Goal: Share content: Share content

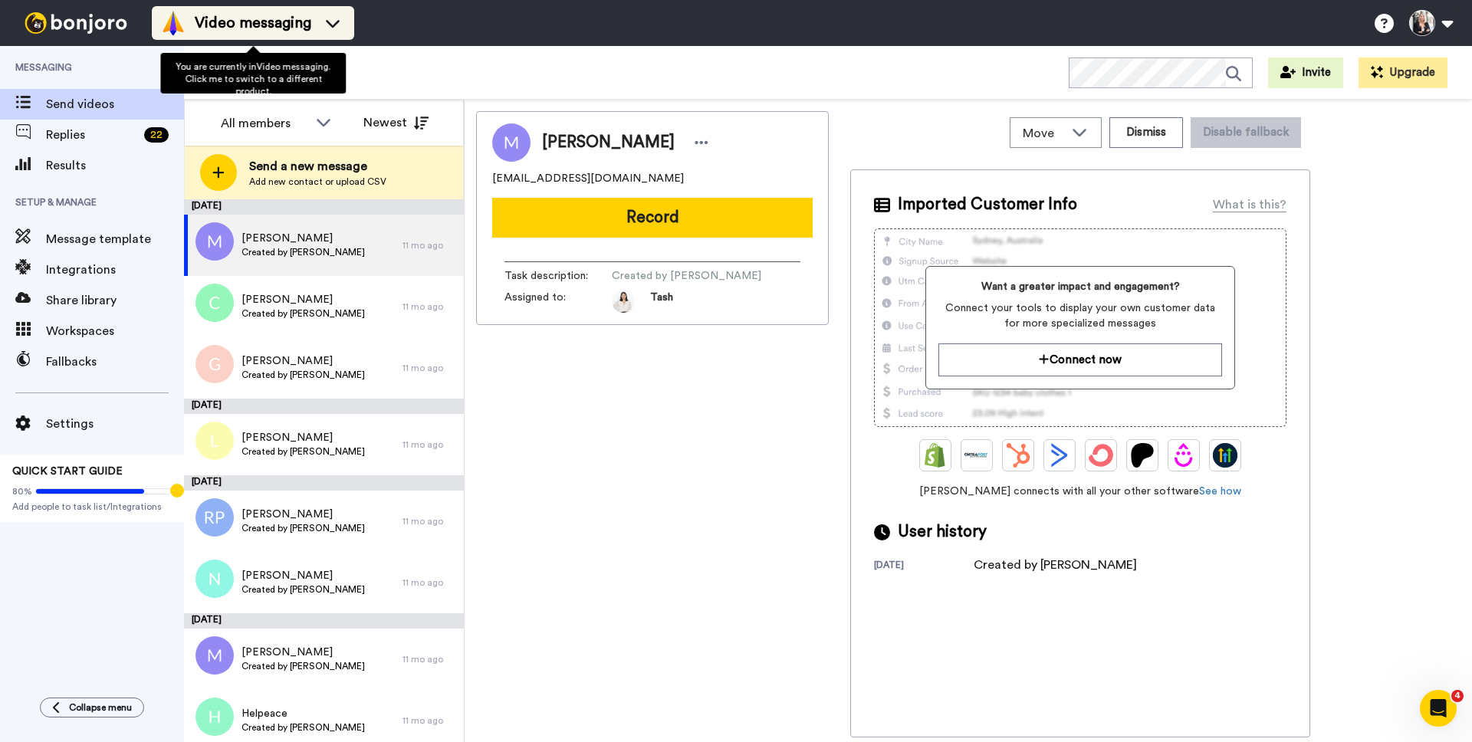
click at [330, 18] on icon at bounding box center [332, 22] width 25 height 15
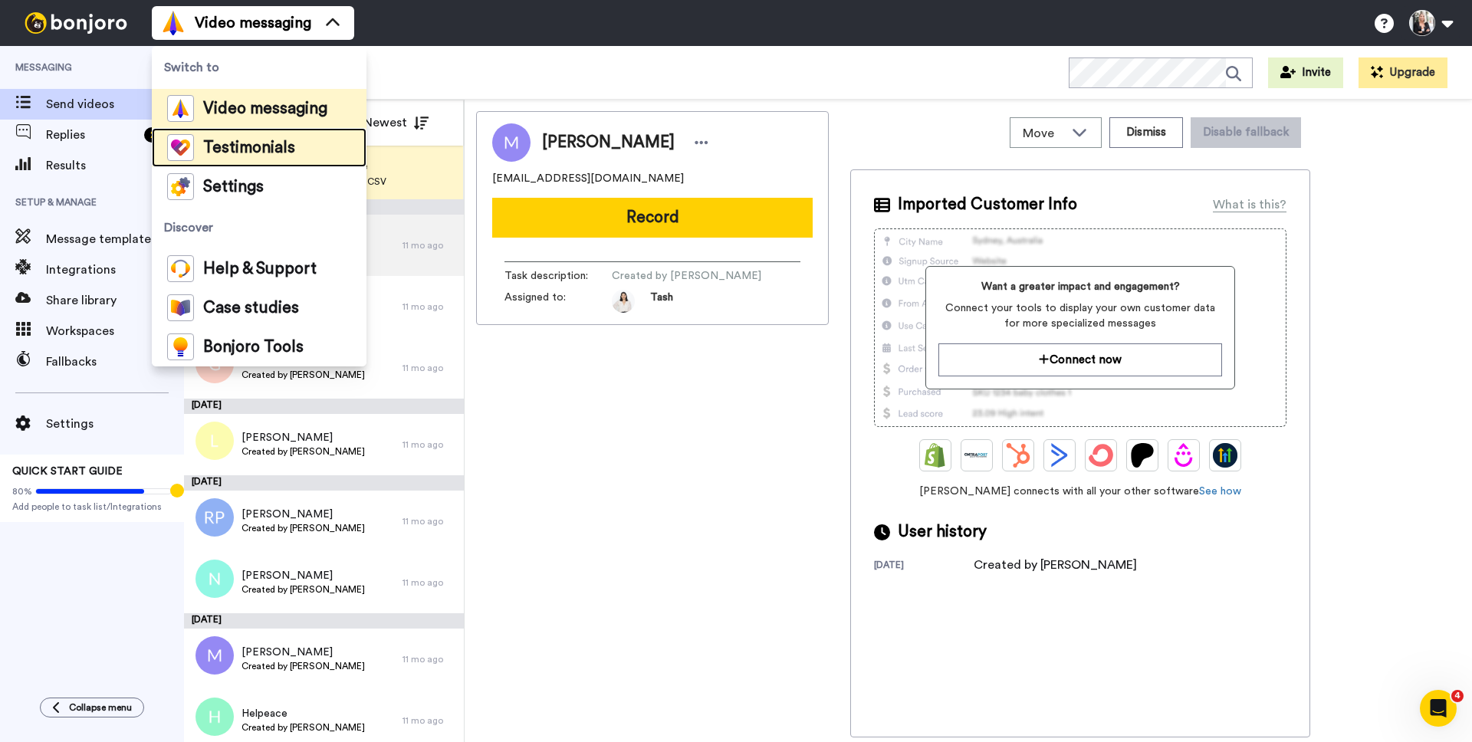
click at [230, 150] on span "Testimonials" at bounding box center [249, 147] width 92 height 15
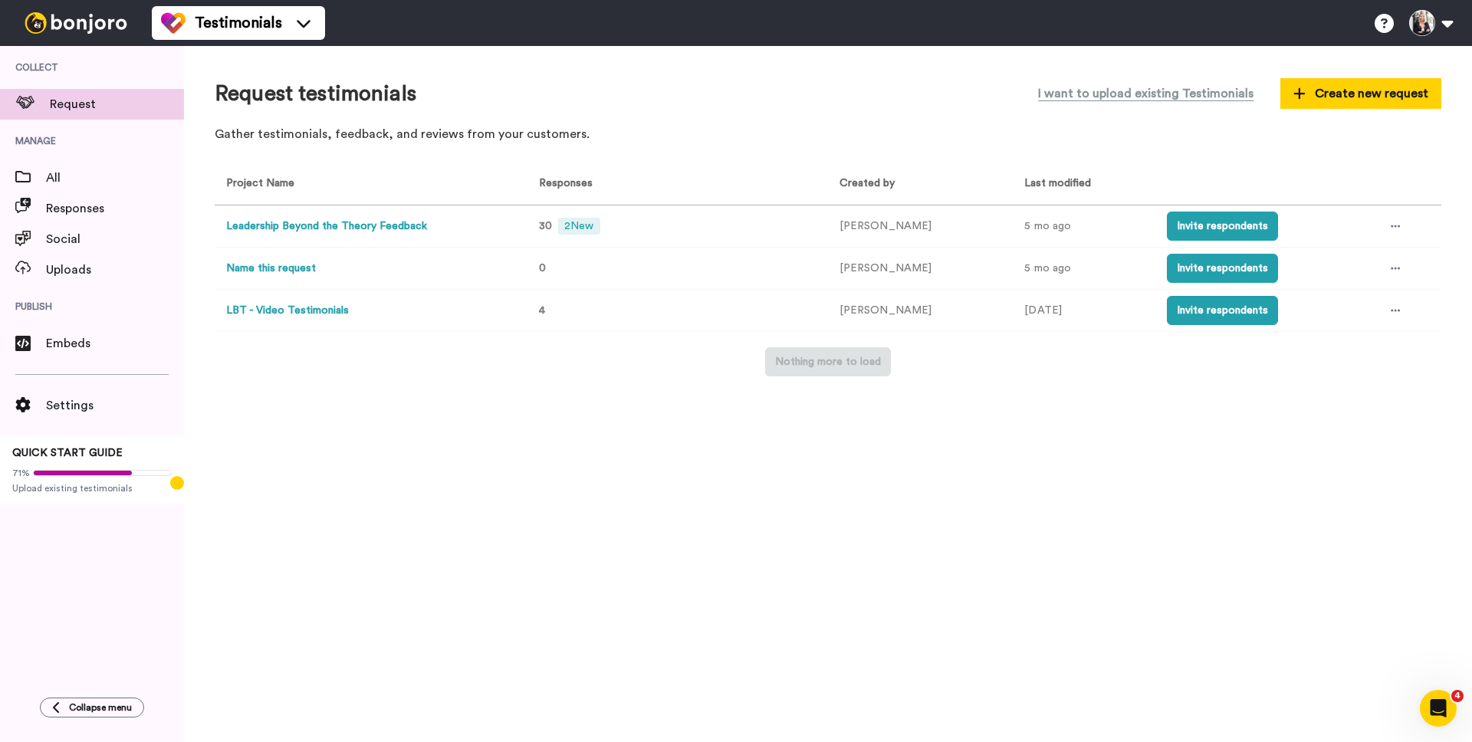
click at [390, 227] on button "Leadership Beyond the Theory Feedback" at bounding box center [326, 226] width 201 height 16
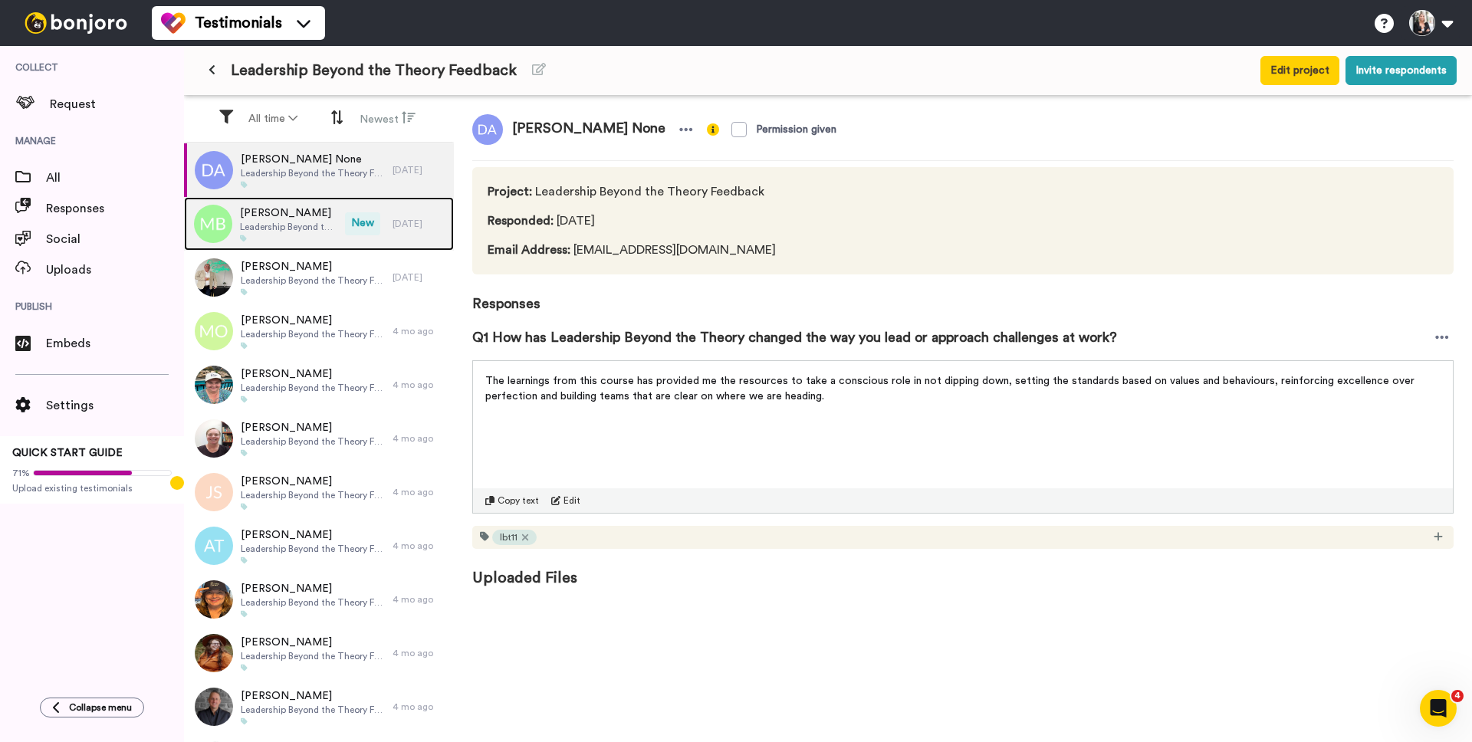
click at [294, 222] on span "Leadership Beyond the Theory Feedback" at bounding box center [288, 227] width 97 height 12
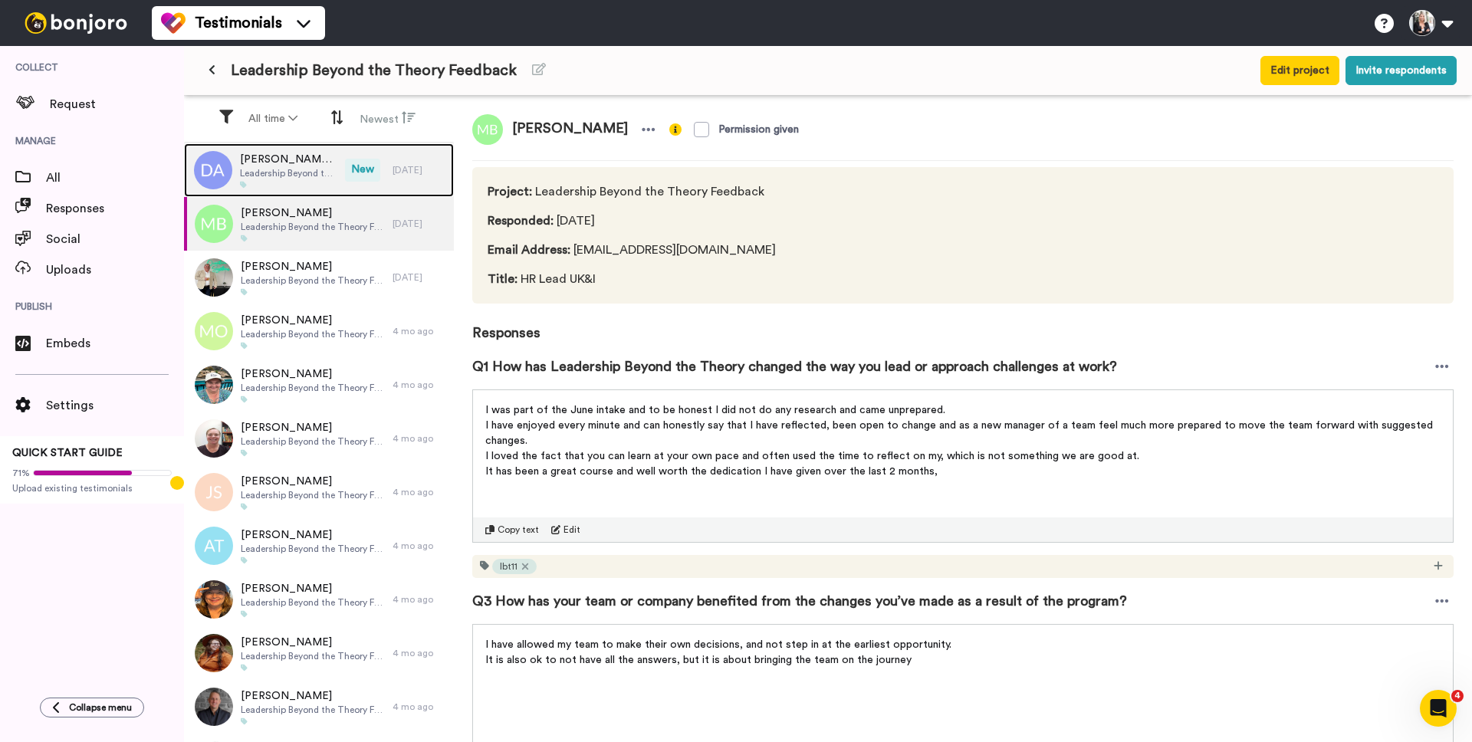
click at [281, 182] on div at bounding box center [288, 185] width 97 height 8
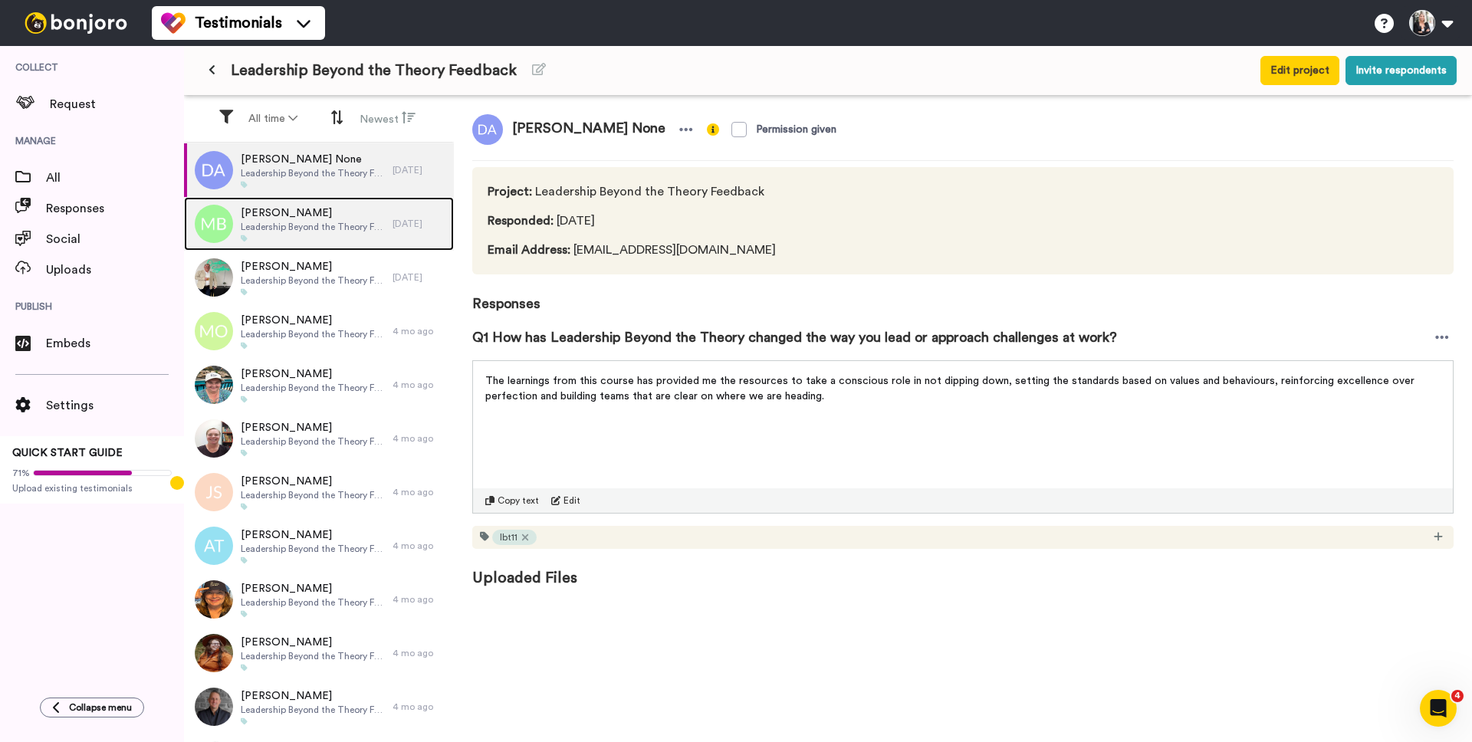
click at [320, 212] on span "Mandy Brennan" at bounding box center [313, 212] width 144 height 15
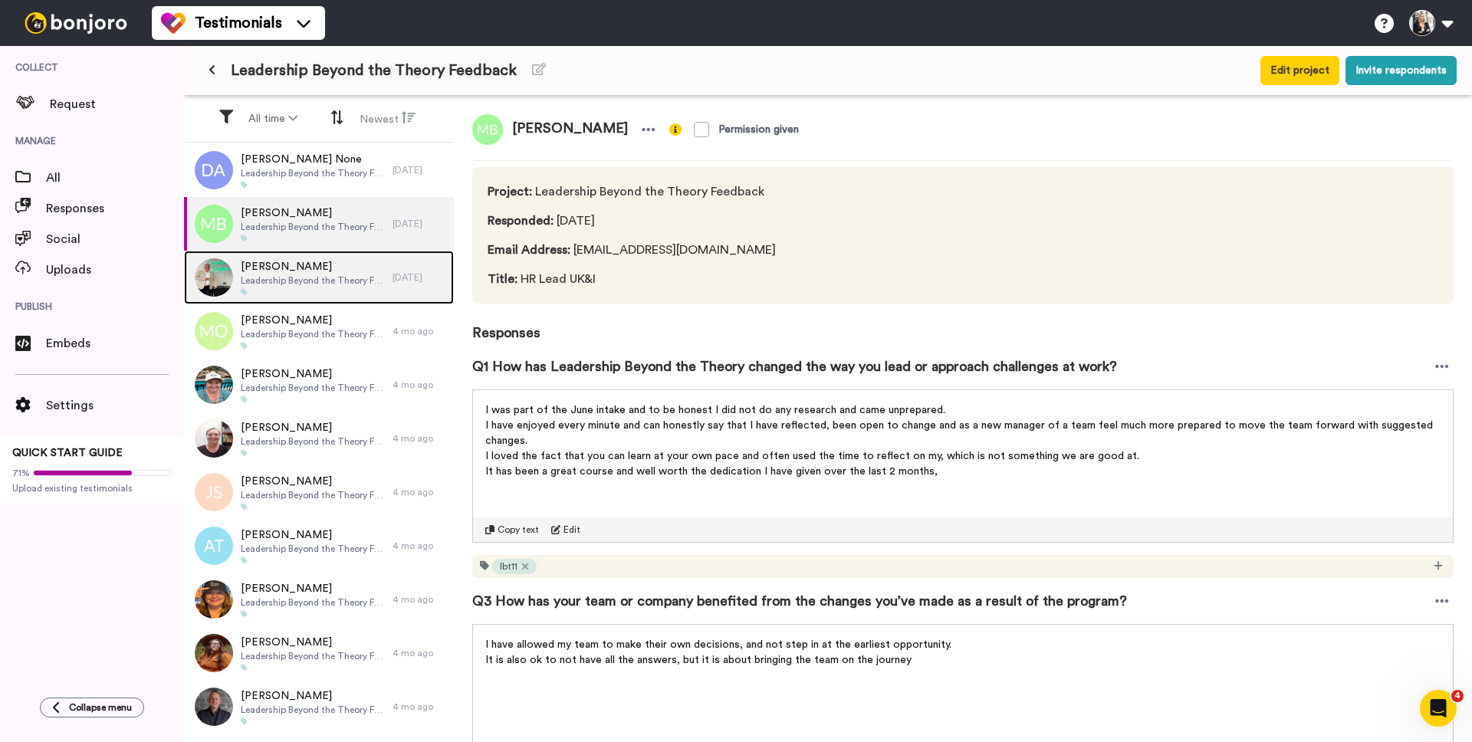
click at [315, 268] on span "Michael Lillehagen" at bounding box center [313, 266] width 144 height 15
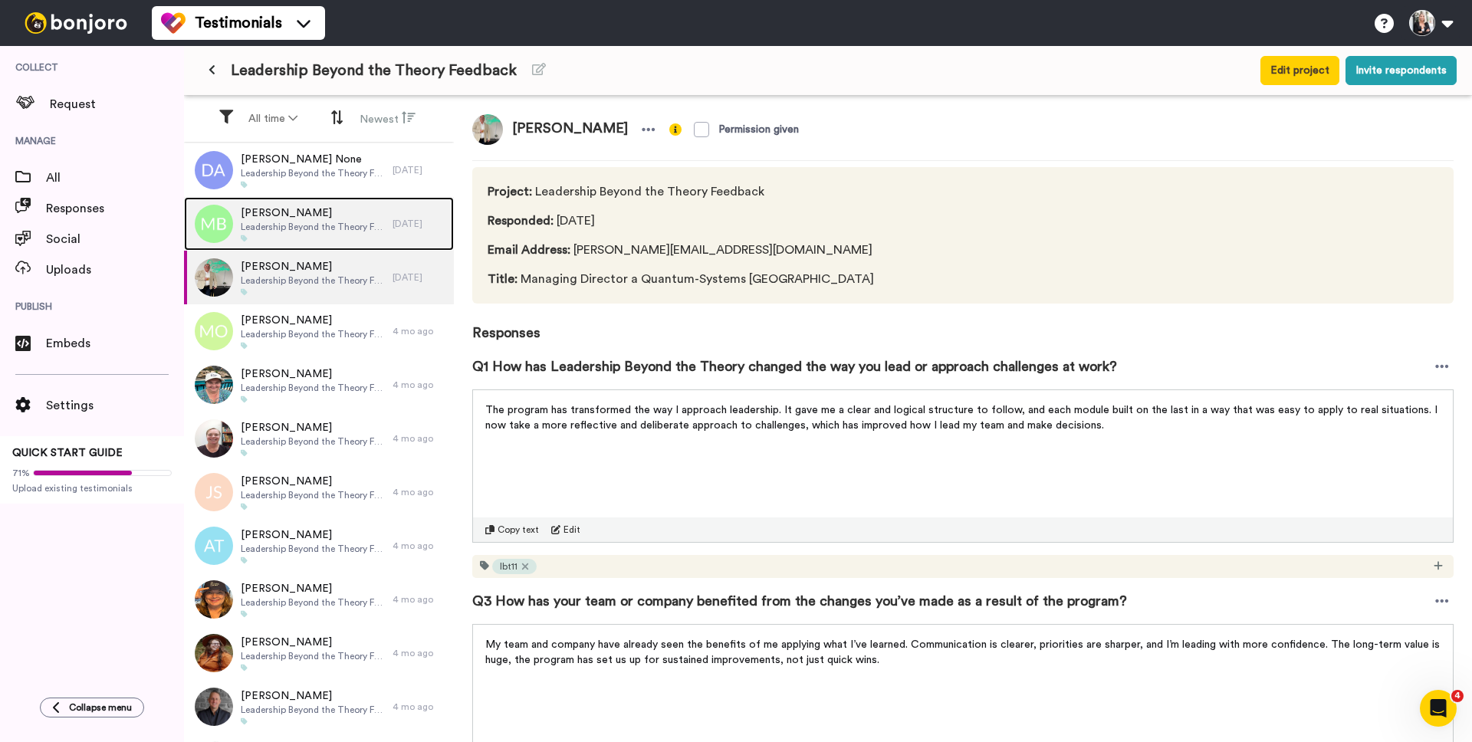
click at [293, 200] on div "Mandy Brennan Leadership Beyond the Theory Feedback" at bounding box center [288, 224] width 208 height 54
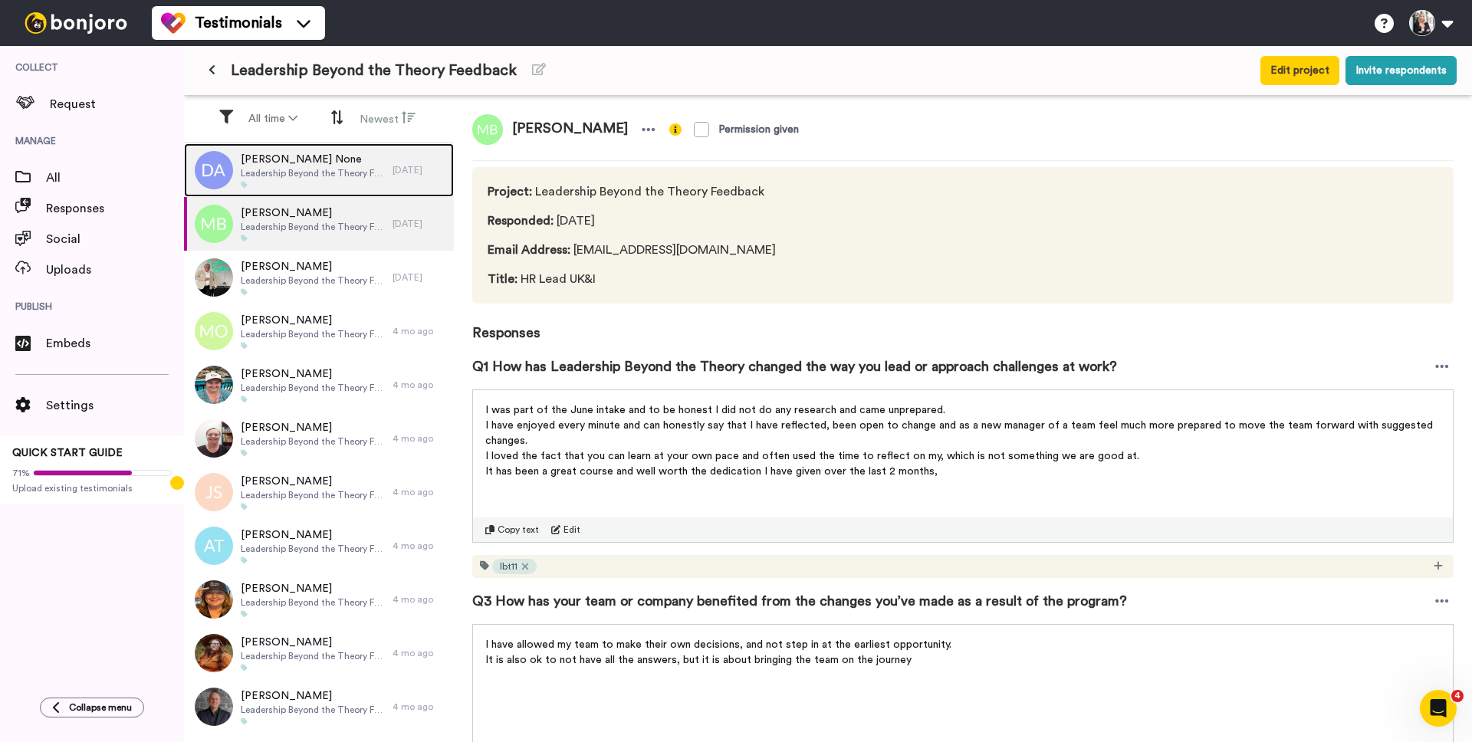
click at [317, 168] on span "Leadership Beyond the Theory Feedback" at bounding box center [313, 173] width 144 height 12
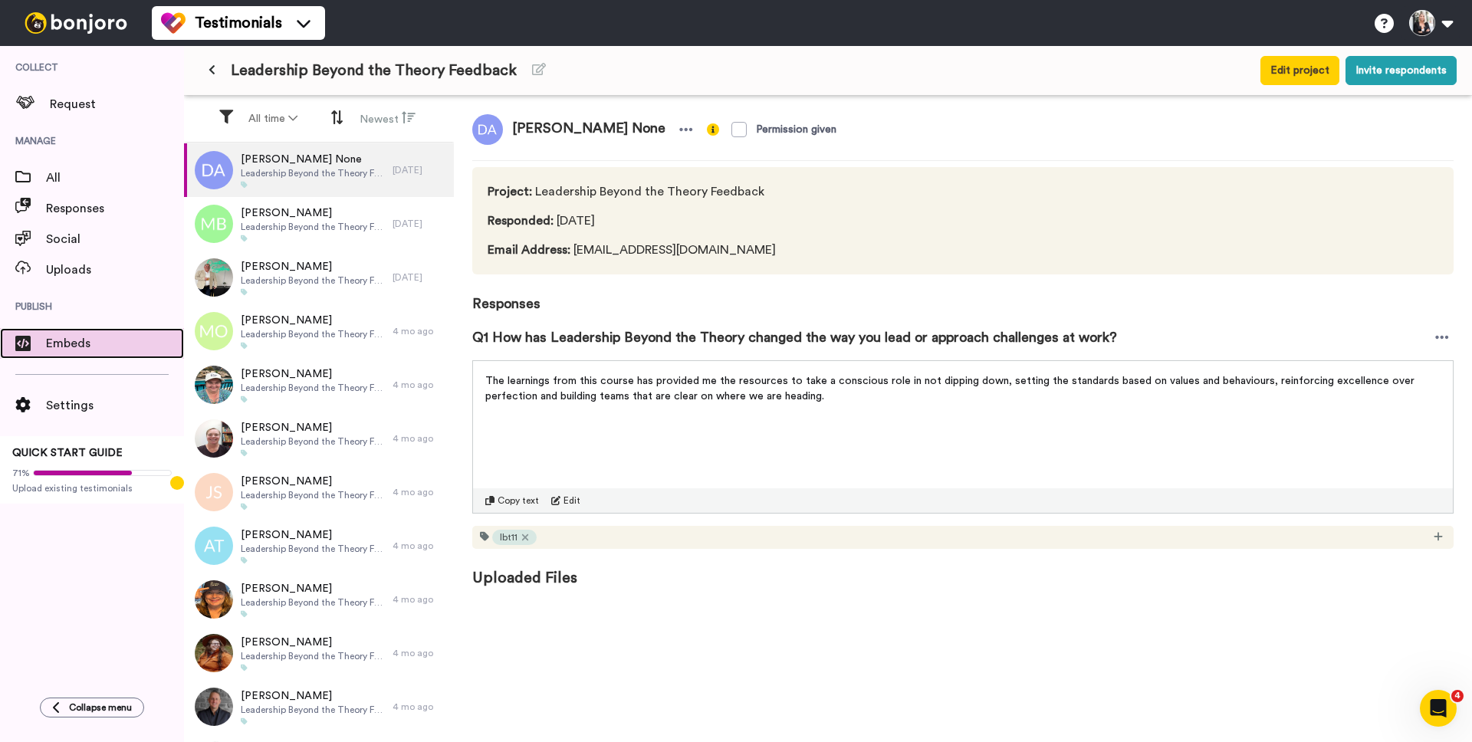
click at [71, 343] on span "Embeds" at bounding box center [115, 343] width 138 height 18
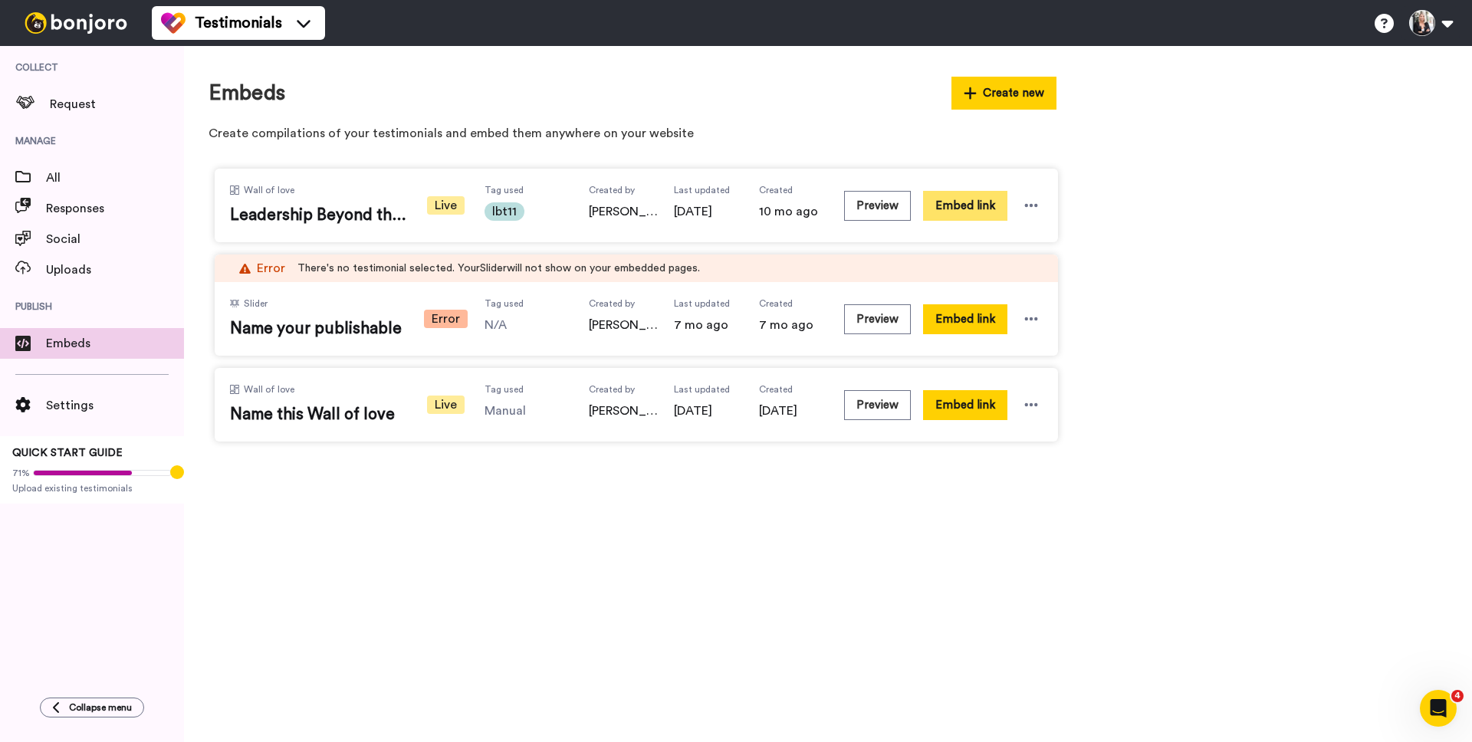
click at [980, 207] on button "Embed link" at bounding box center [965, 206] width 84 height 30
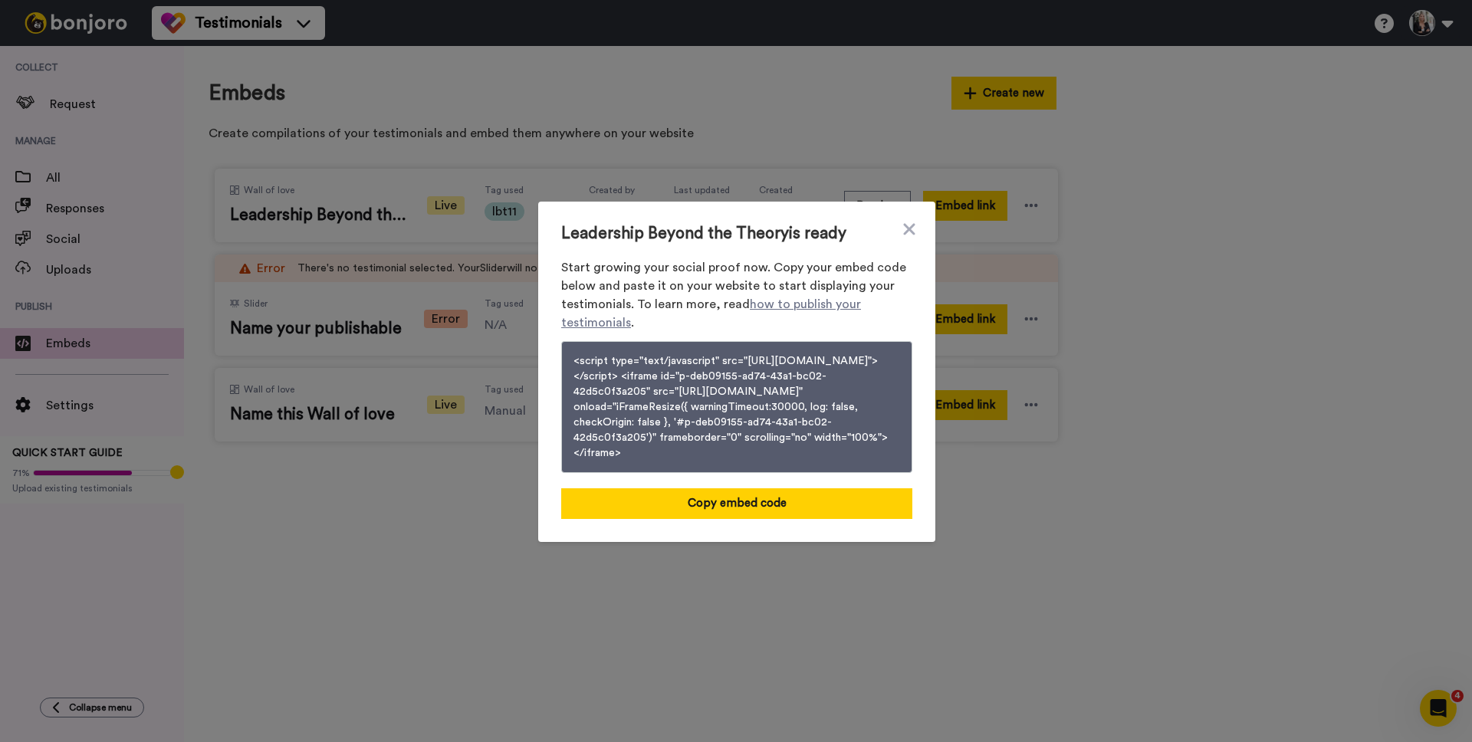
click at [743, 435] on button "<script type="text/javascript" src="[URL][DOMAIN_NAME]"></script> <iframe id="p…" at bounding box center [736, 407] width 351 height 132
